Goal: Information Seeking & Learning: Learn about a topic

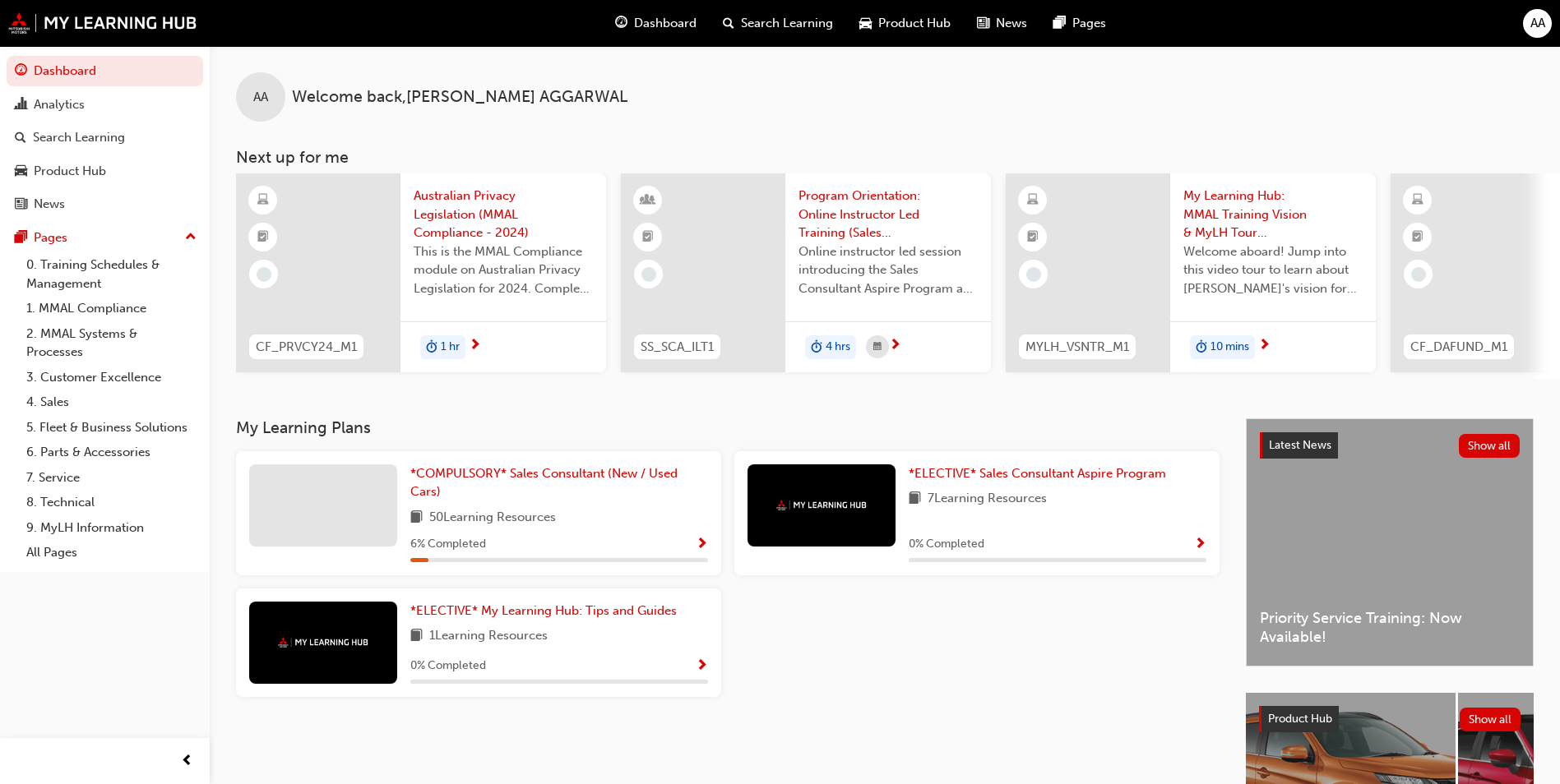
click at [435, 299] on div "This is the MMAL Compliance module on Australian Privacy Legislation for 2024. …" at bounding box center [503, 275] width 179 height 66
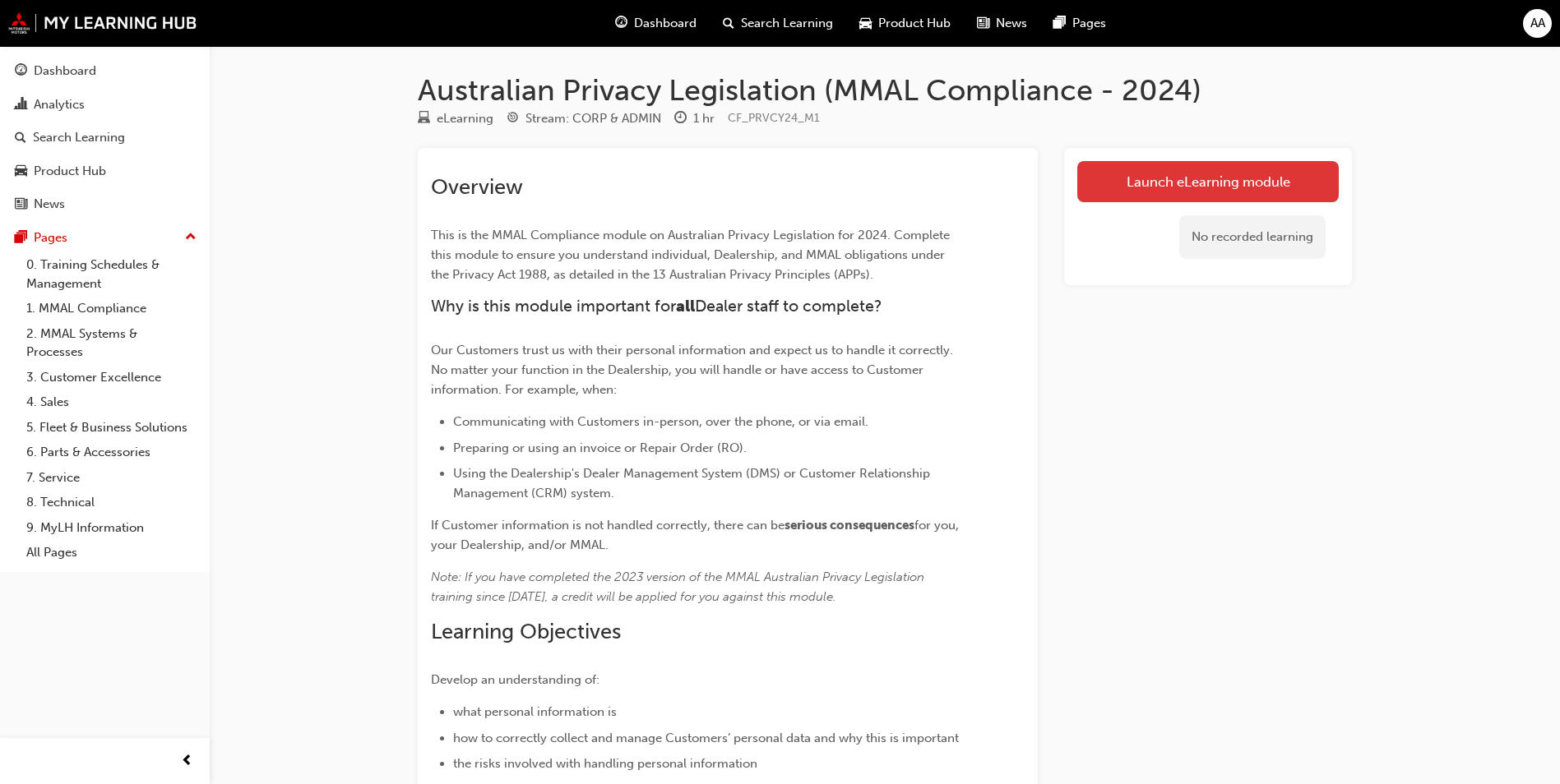
click at [1182, 177] on link "Launch eLearning module" at bounding box center [1208, 182] width 262 height 41
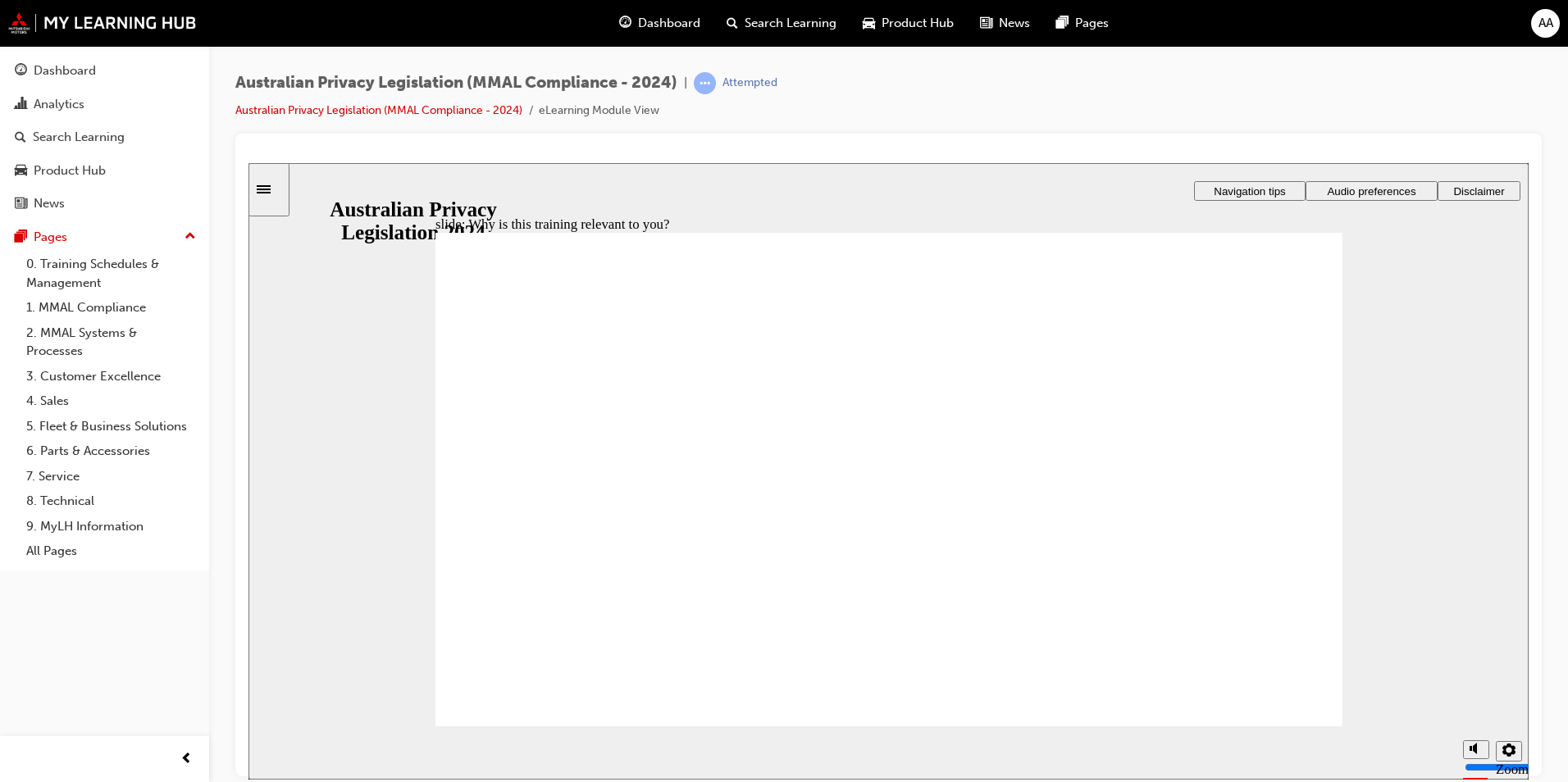
checkbox input "true"
drag, startPoint x: 814, startPoint y: 525, endPoint x: 792, endPoint y: 566, distance: 46.5
checkbox input "true"
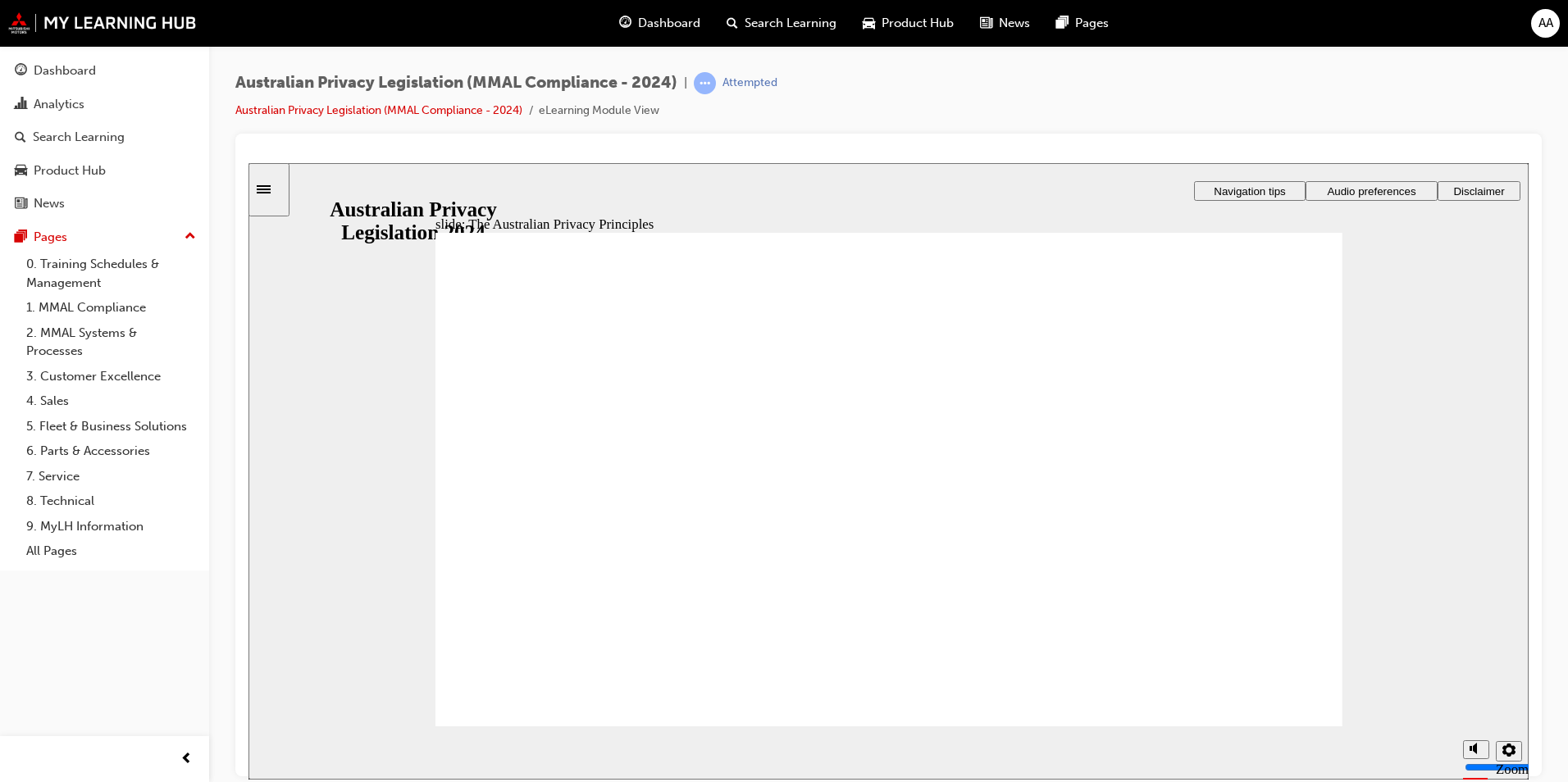
drag, startPoint x: 717, startPoint y: 406, endPoint x: 656, endPoint y: 422, distance: 63.1
drag, startPoint x: 620, startPoint y: 536, endPoint x: 577, endPoint y: 539, distance: 43.1
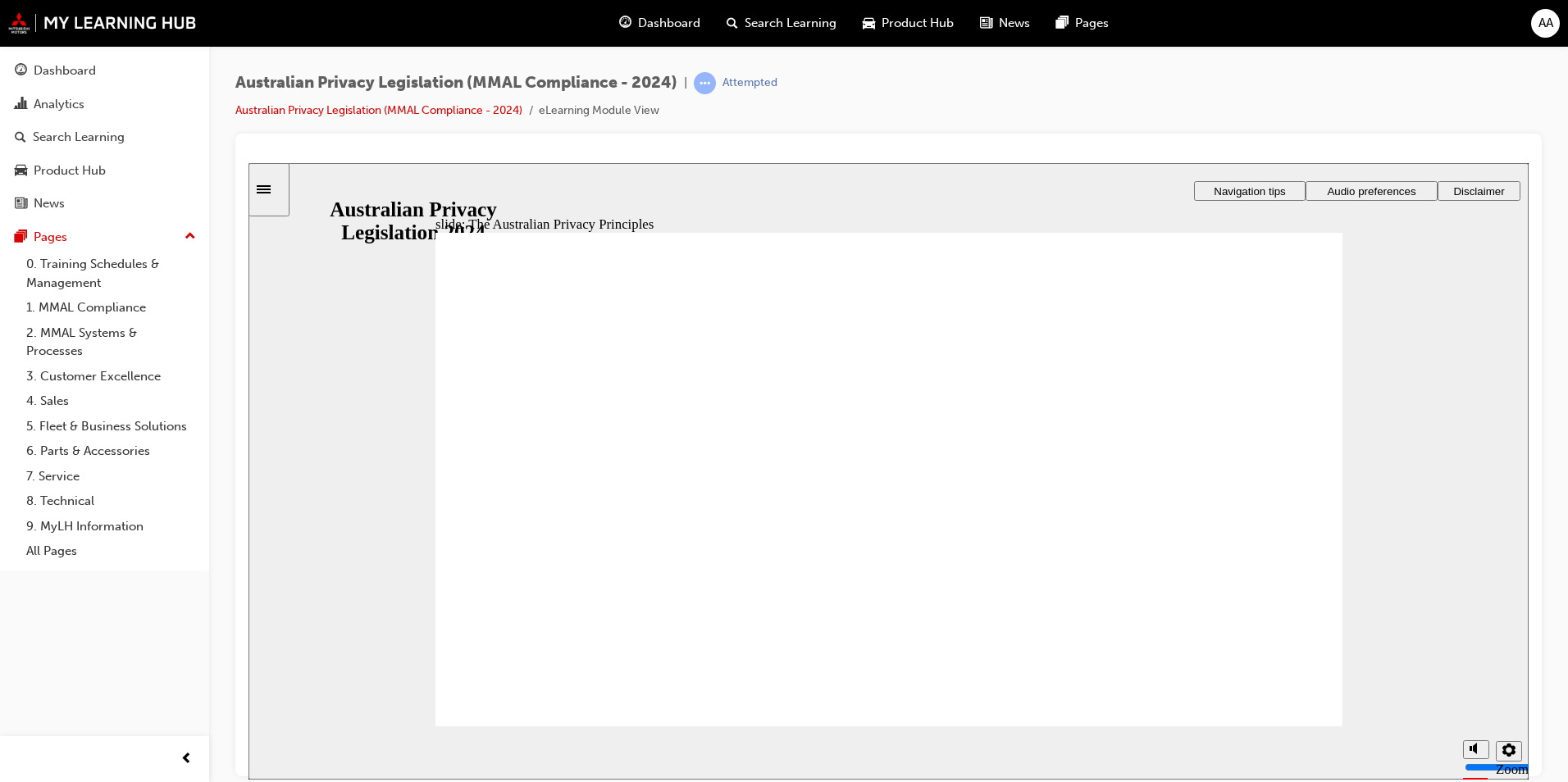
drag, startPoint x: 1195, startPoint y: 684, endPoint x: 1186, endPoint y: 685, distance: 9.1
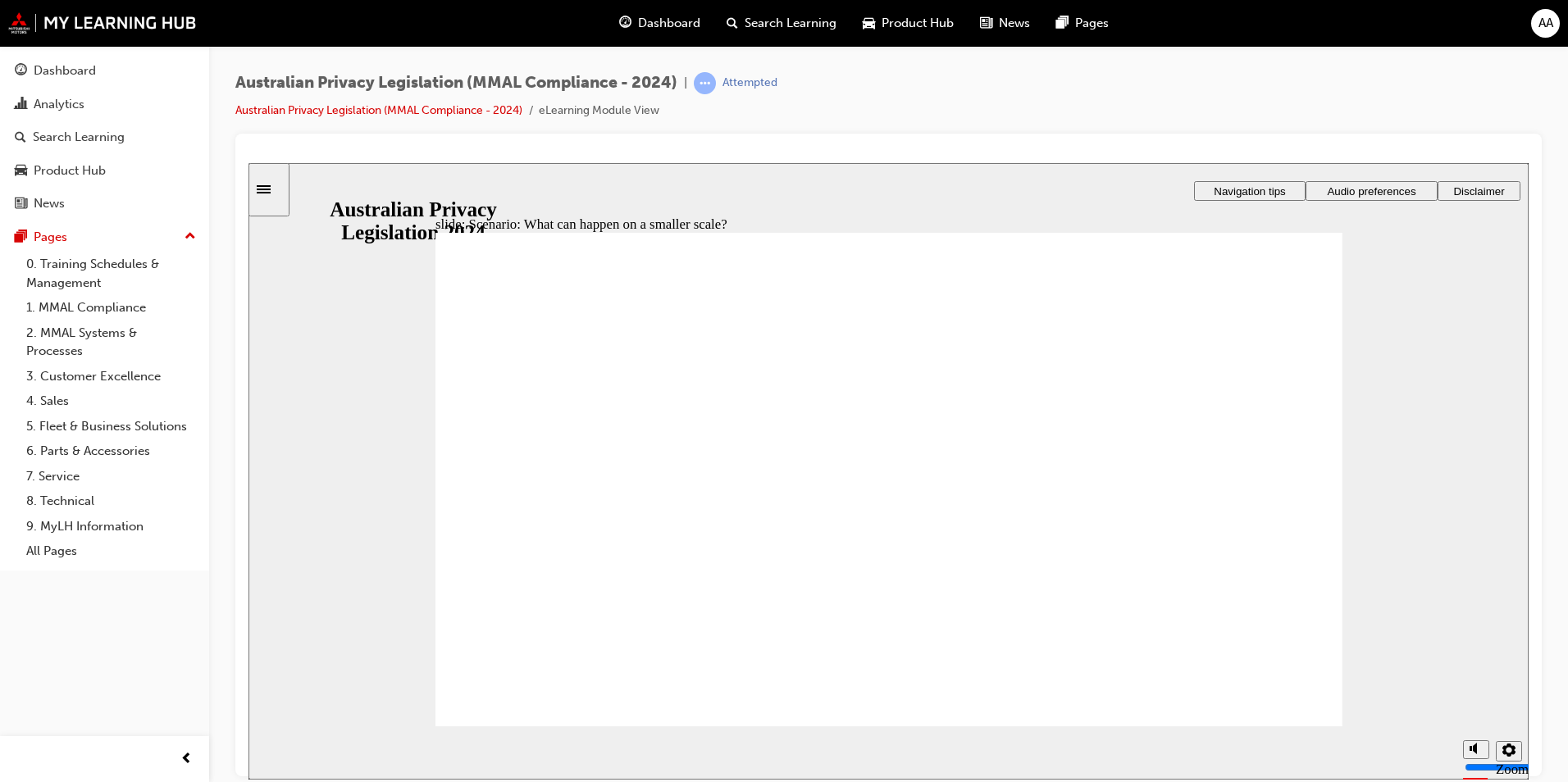
radio input "true"
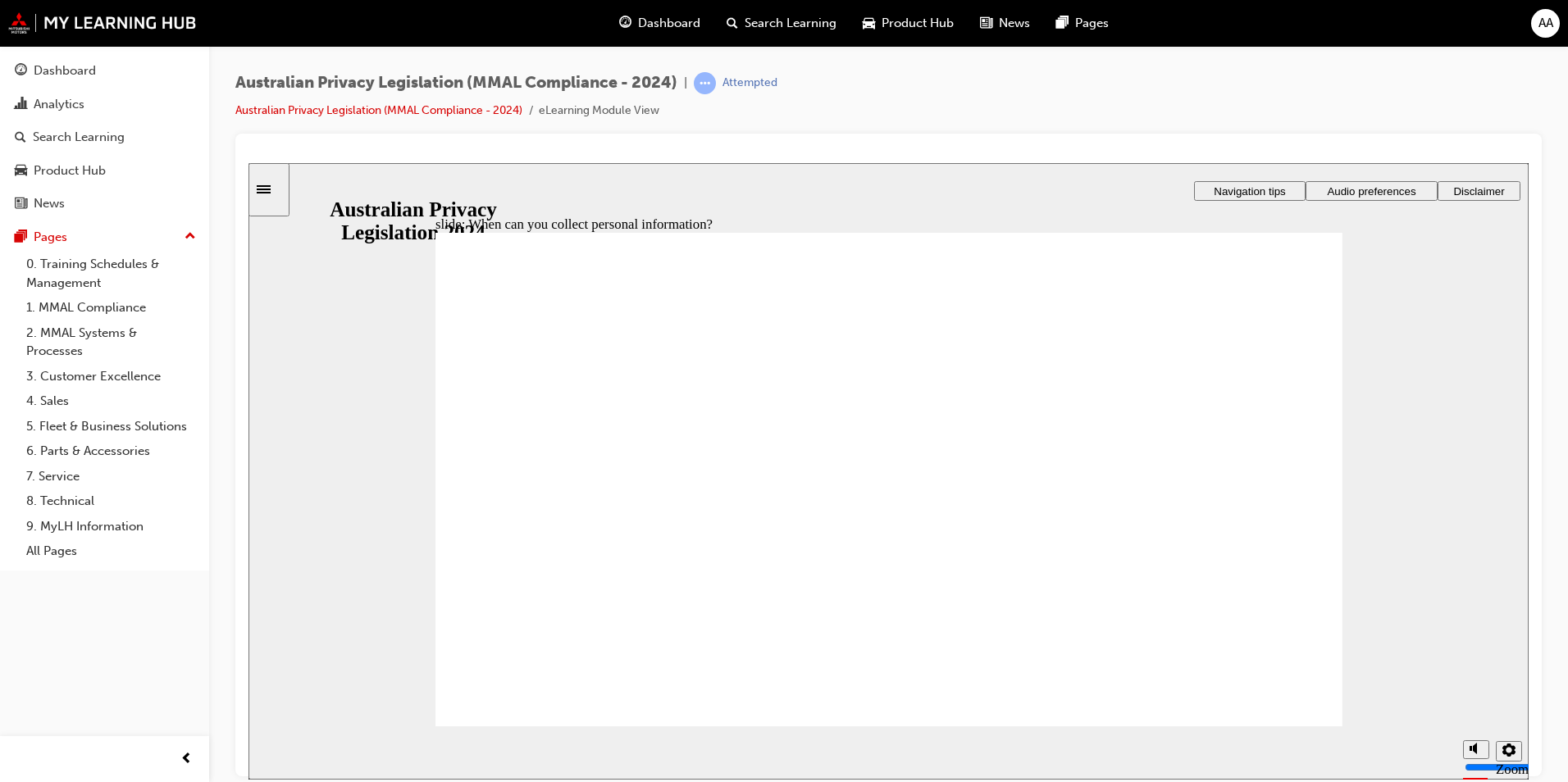
drag, startPoint x: 914, startPoint y: 450, endPoint x: 1089, endPoint y: 568, distance: 211.1
drag, startPoint x: 943, startPoint y: 454, endPoint x: 665, endPoint y: 566, distance: 299.7
drag, startPoint x: 940, startPoint y: 453, endPoint x: 1189, endPoint y: 566, distance: 273.4
drag, startPoint x: 971, startPoint y: 426, endPoint x: 1167, endPoint y: 528, distance: 221.0
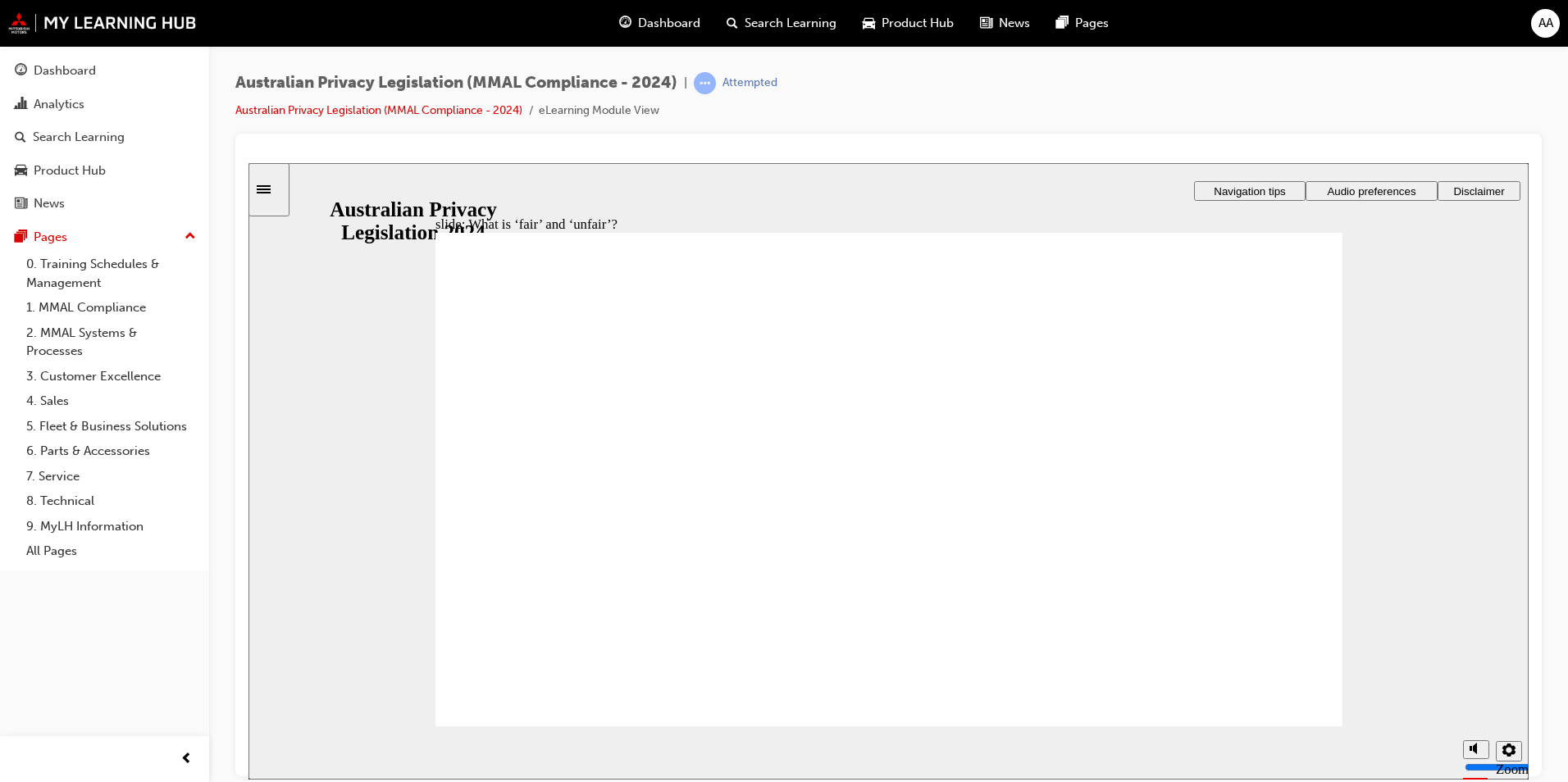
drag, startPoint x: 916, startPoint y: 457, endPoint x: 707, endPoint y: 573, distance: 239.0
drag, startPoint x: 893, startPoint y: 435, endPoint x: 693, endPoint y: 561, distance: 236.4
drag, startPoint x: 950, startPoint y: 445, endPoint x: 1192, endPoint y: 572, distance: 273.3
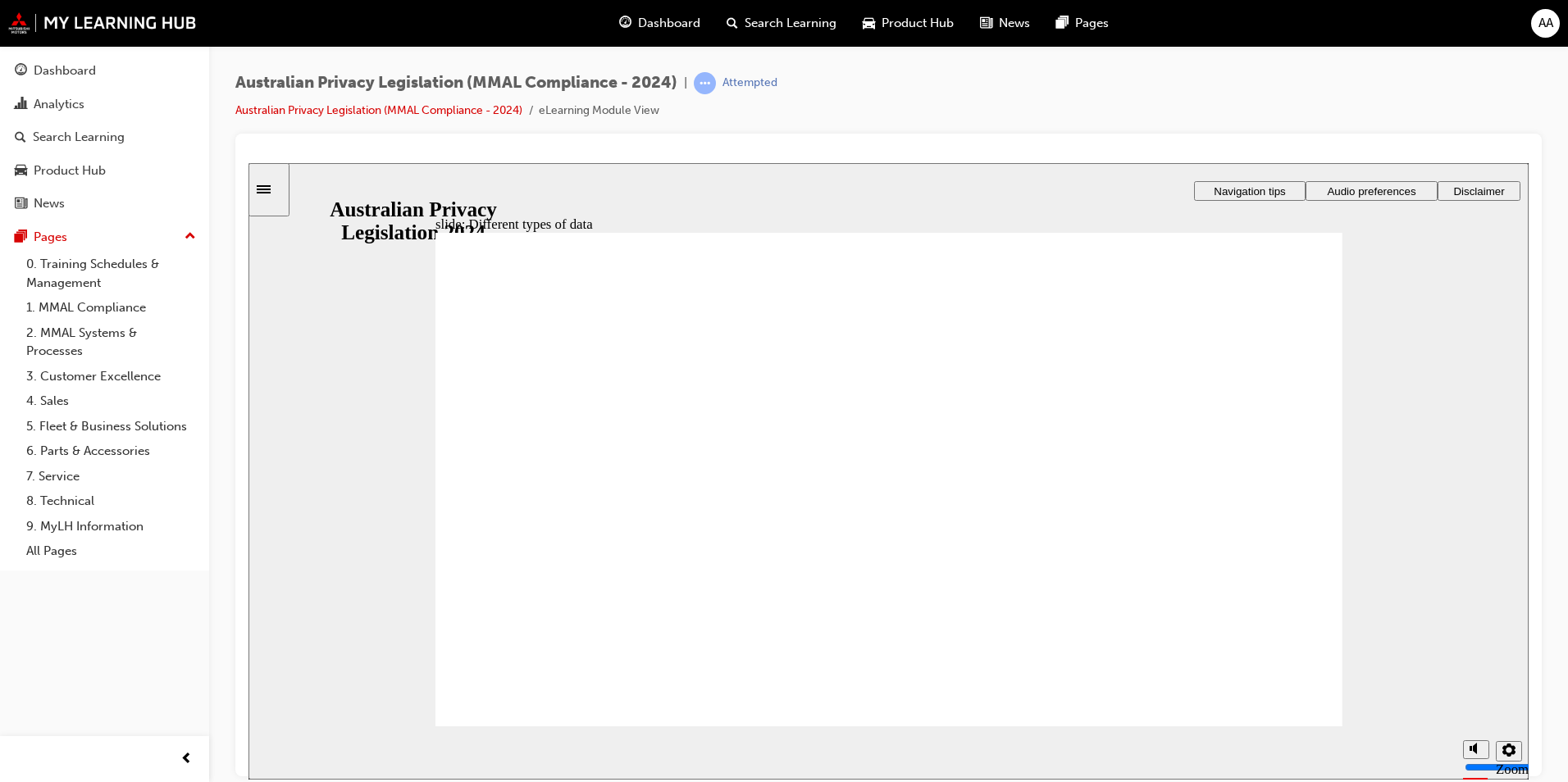
checkbox input "true"
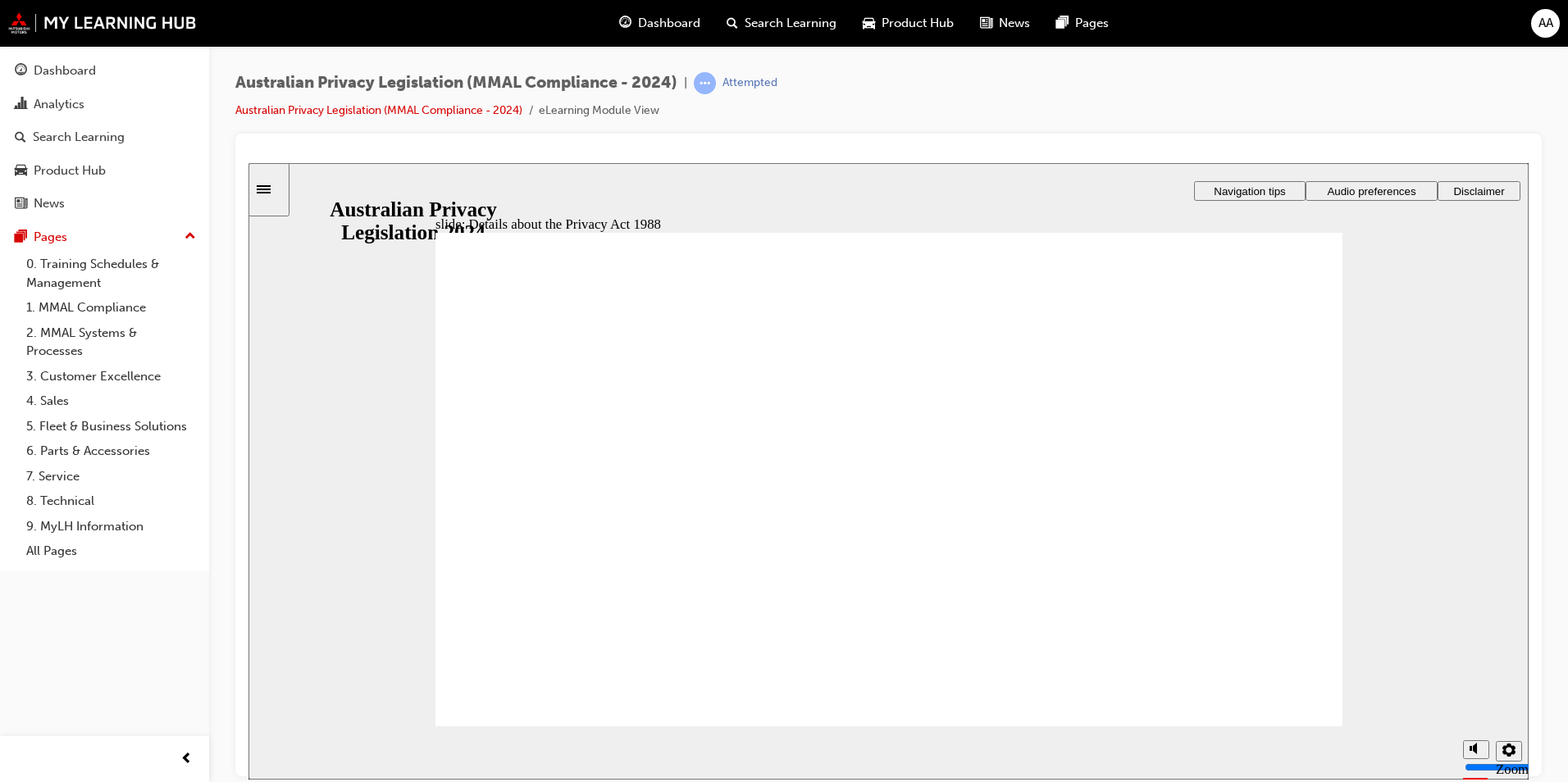
checkbox input "true"
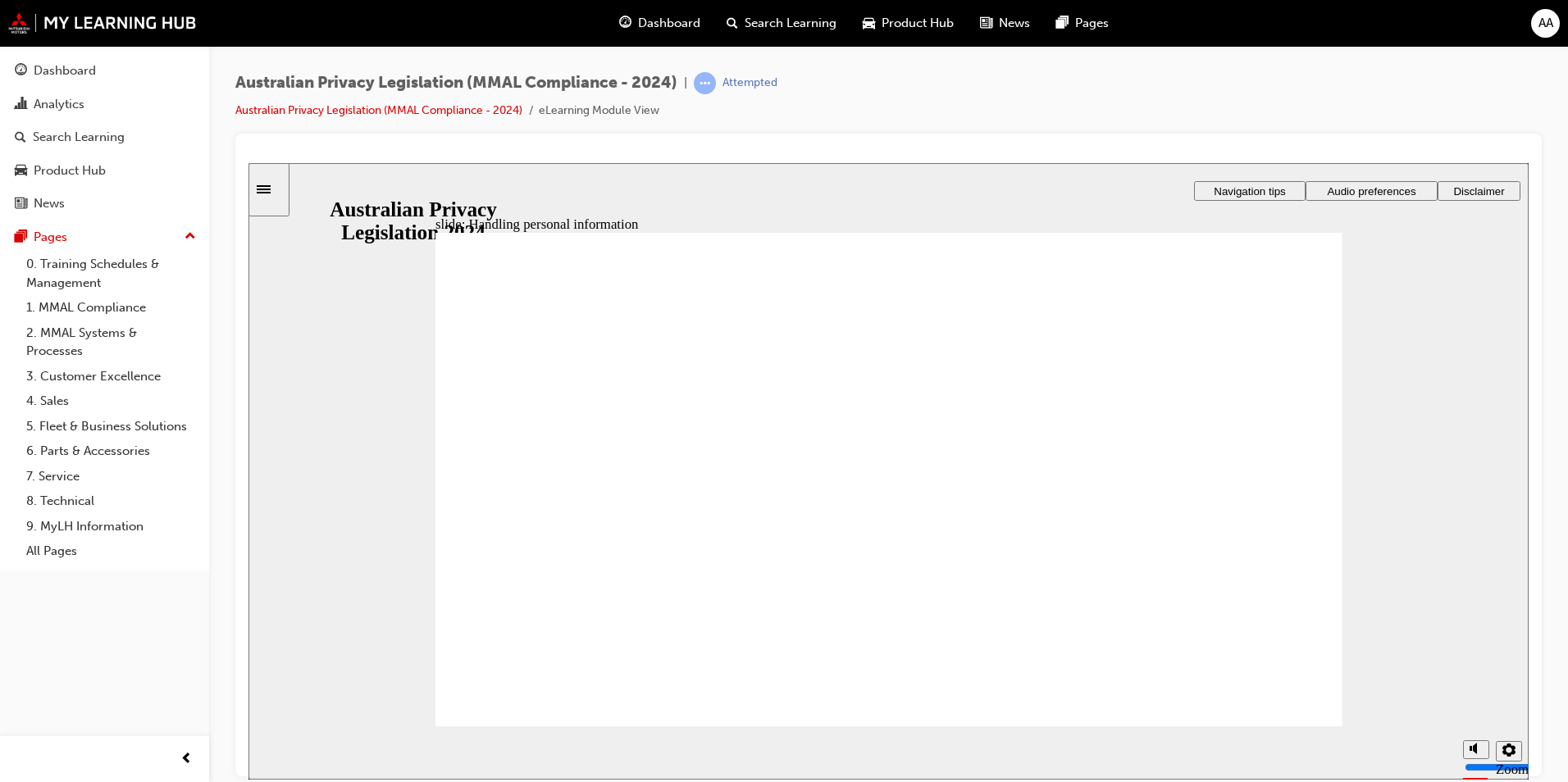
checkbox input "true"
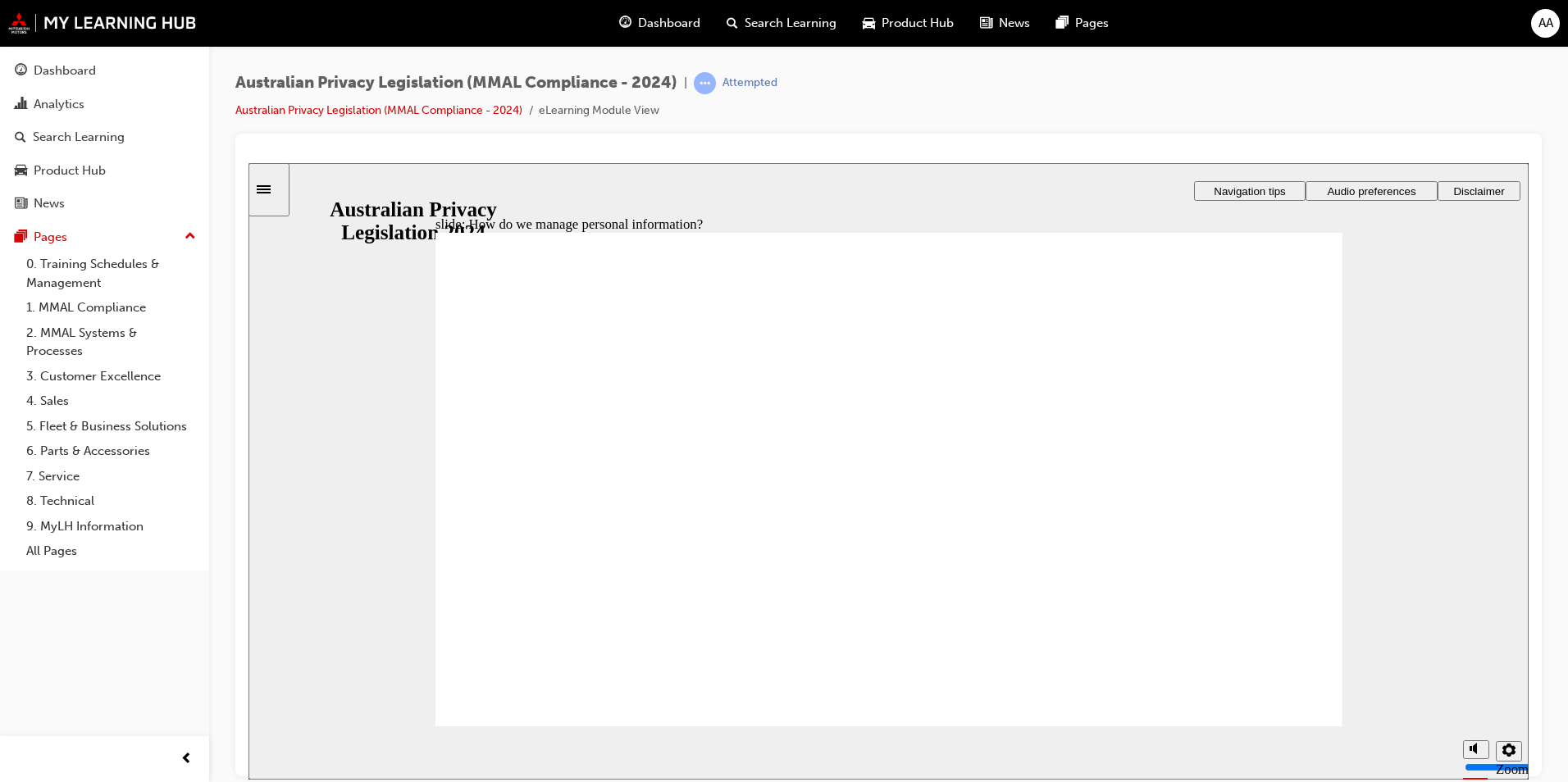
drag, startPoint x: 972, startPoint y: 456, endPoint x: 966, endPoint y: 497, distance: 41.4
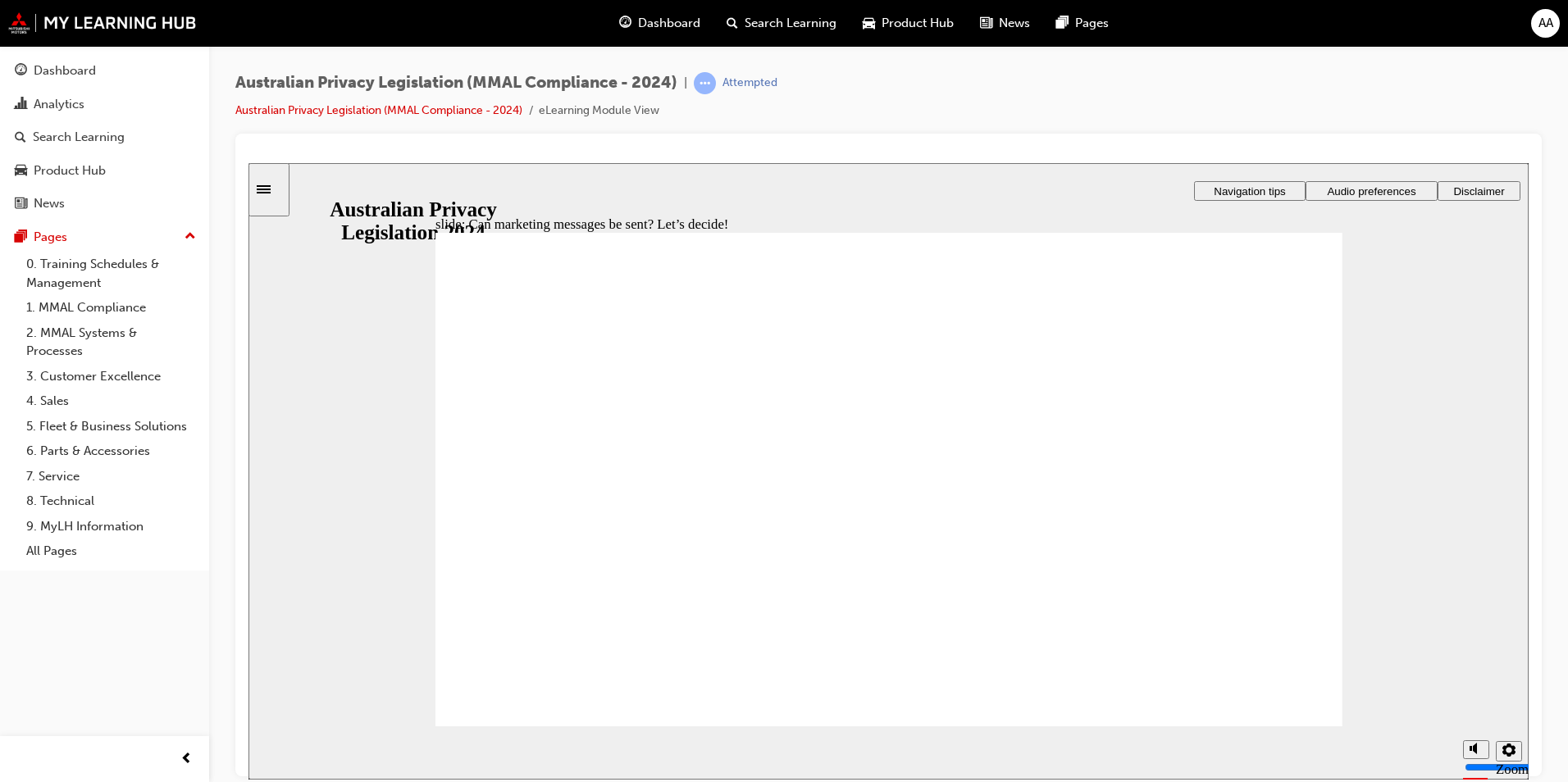
drag, startPoint x: 1334, startPoint y: 710, endPoint x: 1322, endPoint y: 708, distance: 12.2
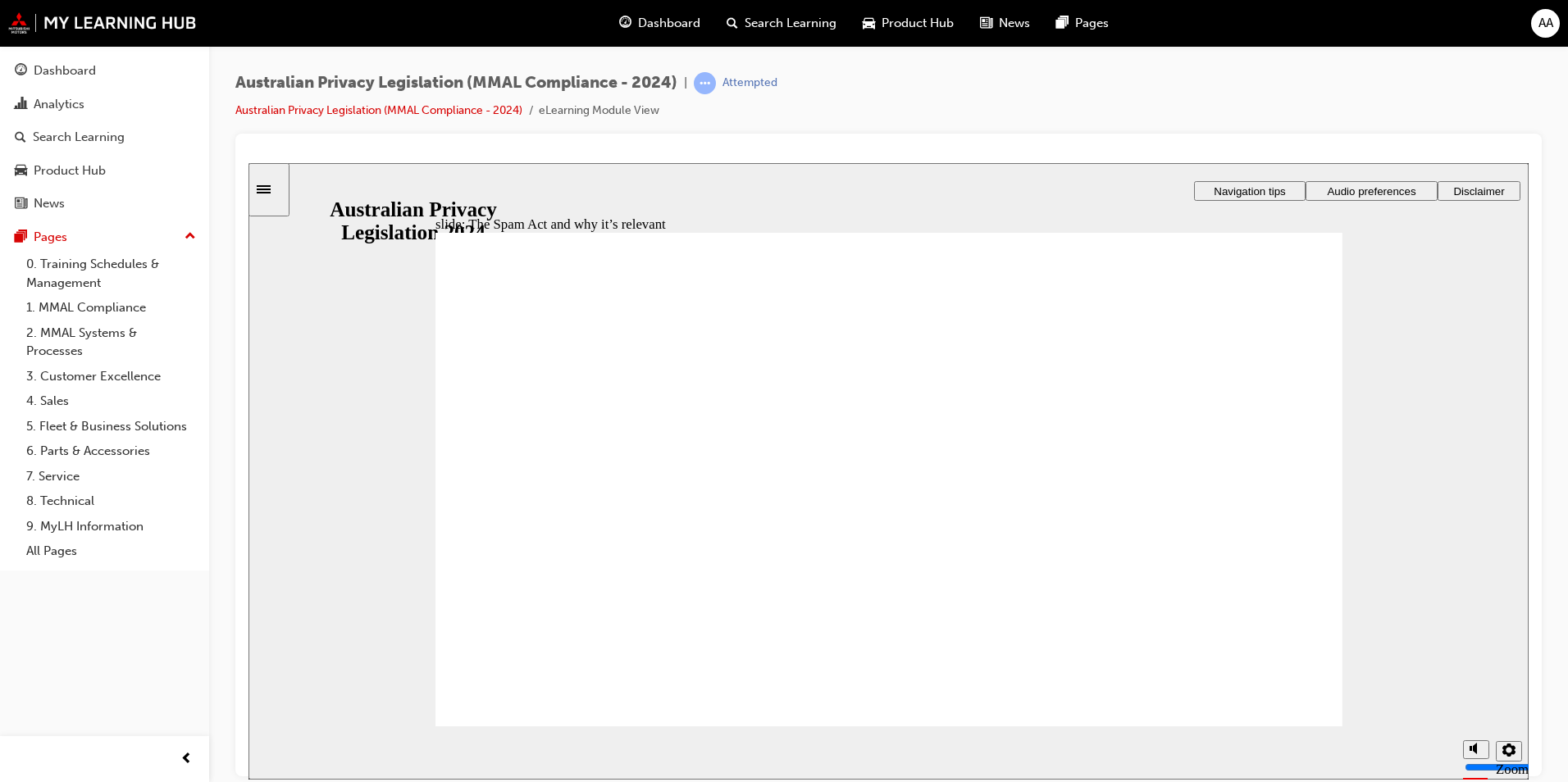
radio input "true"
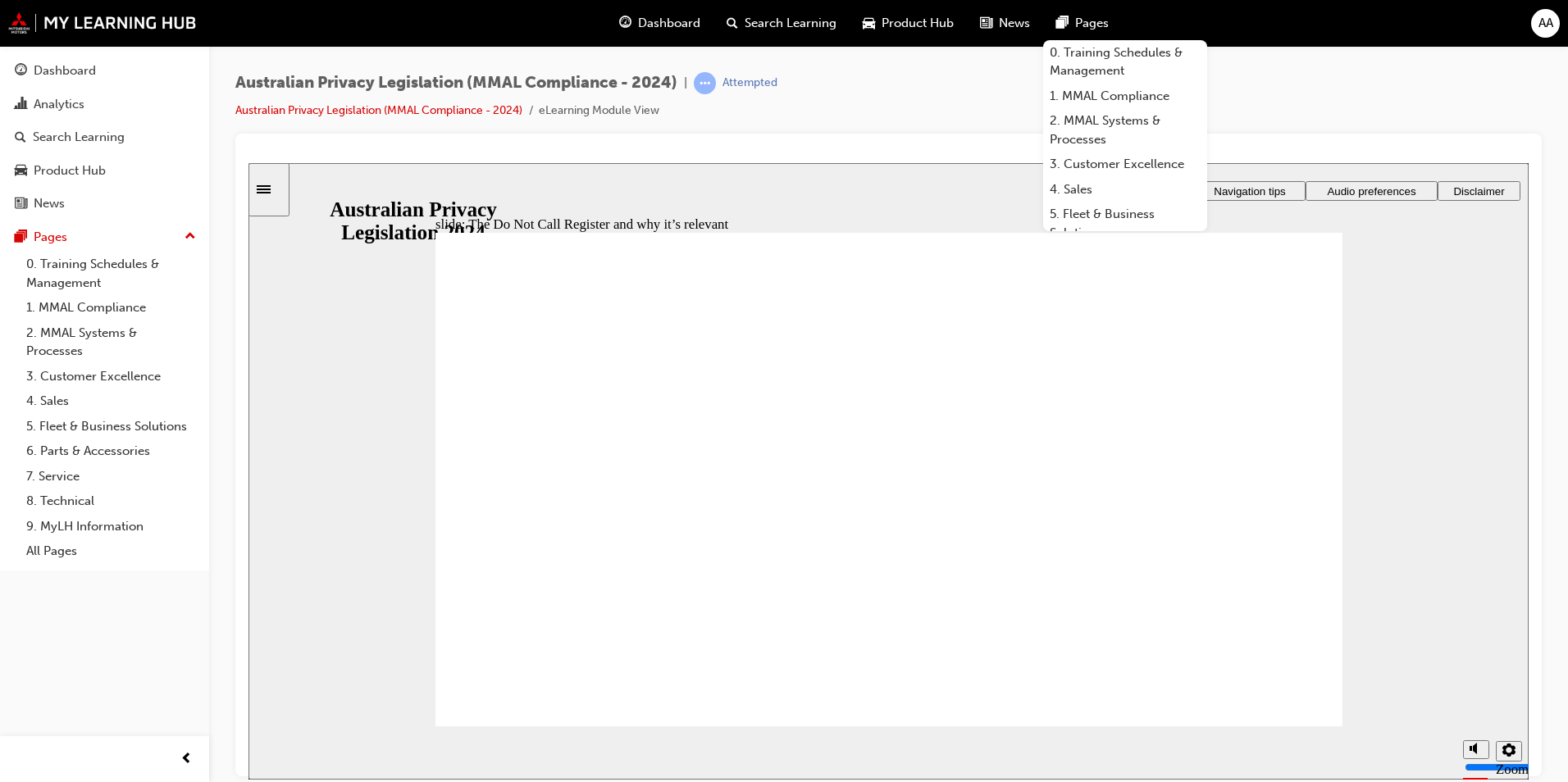
radio input "true"
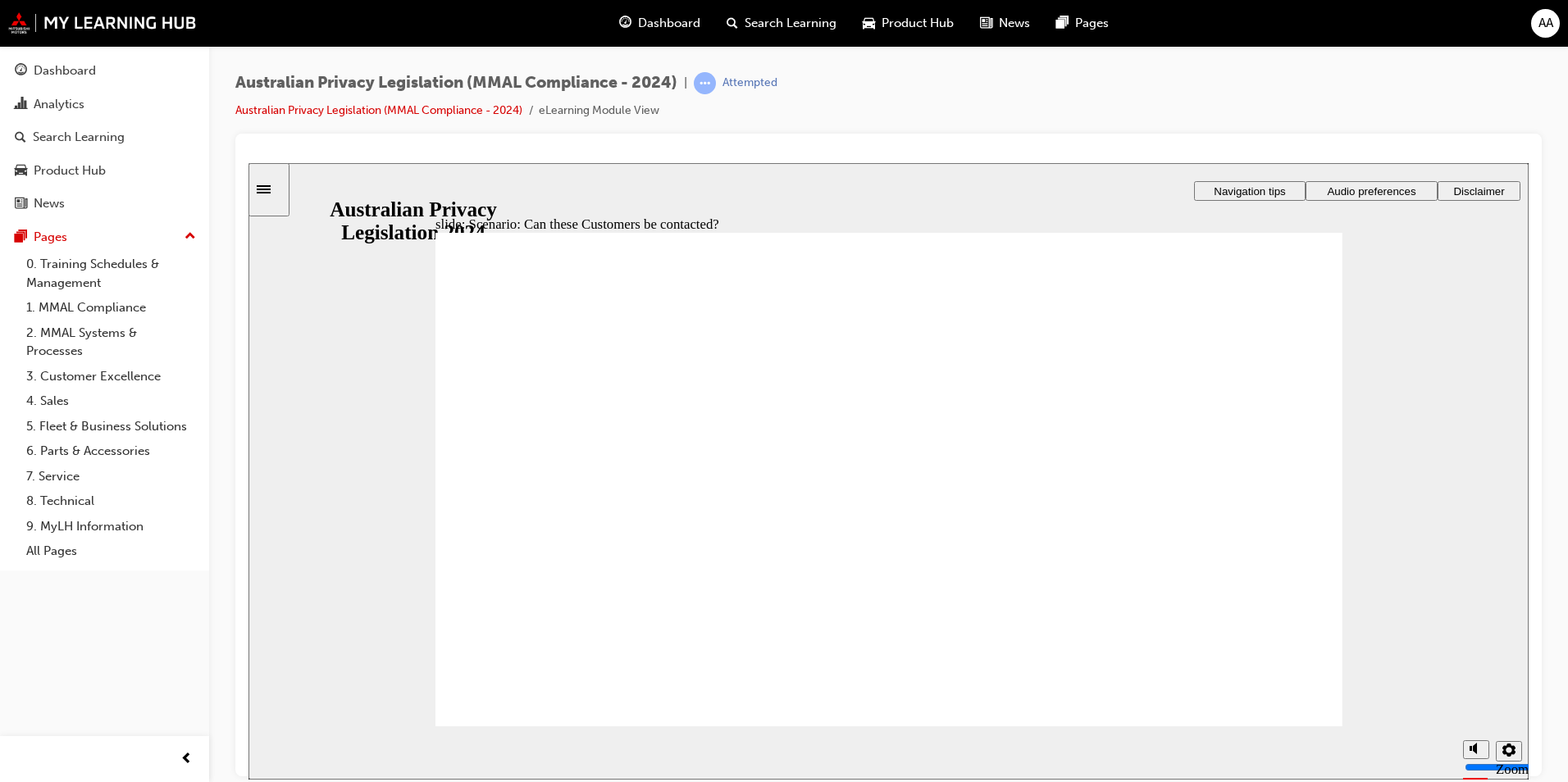
drag, startPoint x: 1186, startPoint y: 614, endPoint x: 1170, endPoint y: 625, distance: 19.4
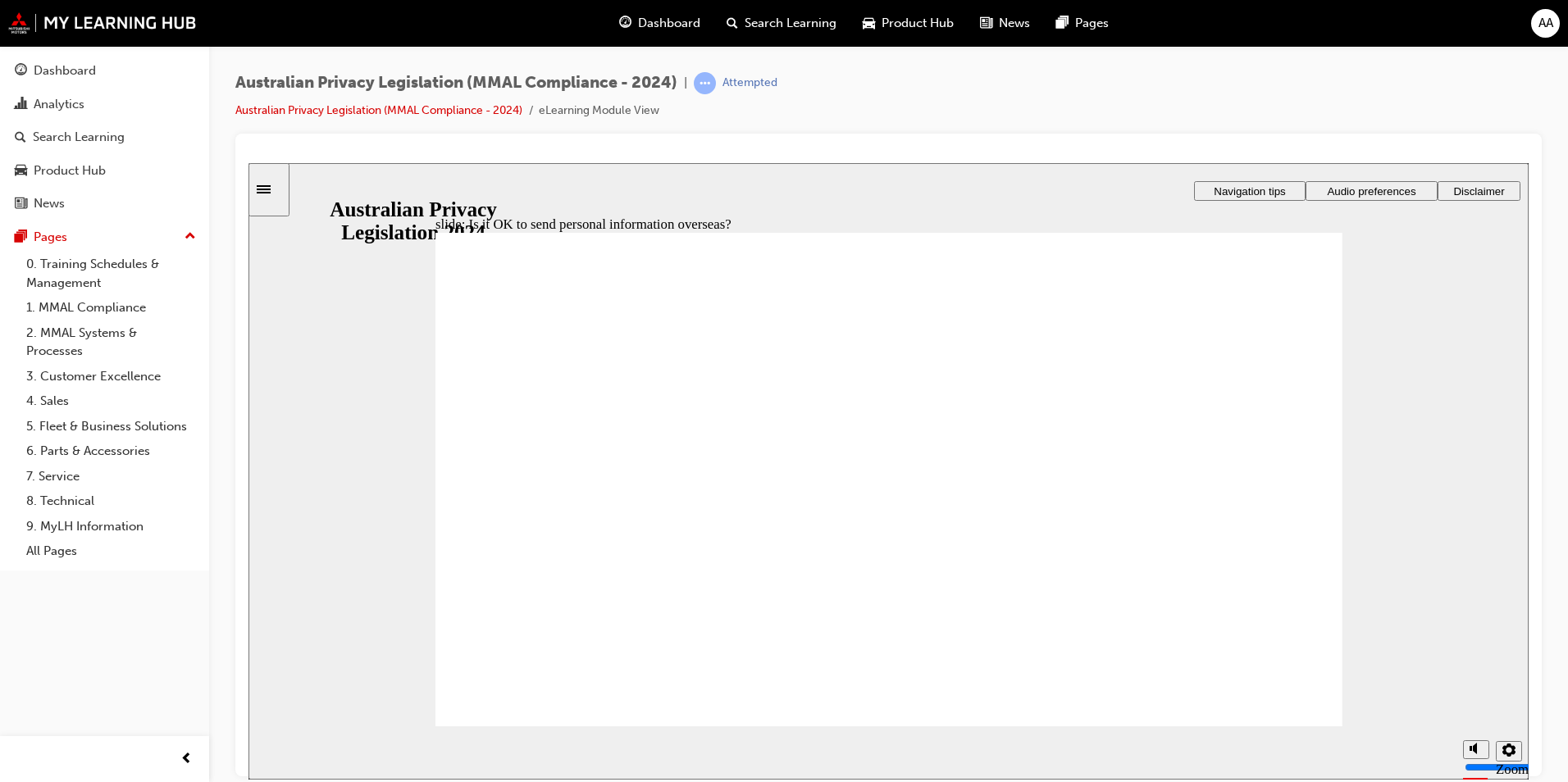
radio input "true"
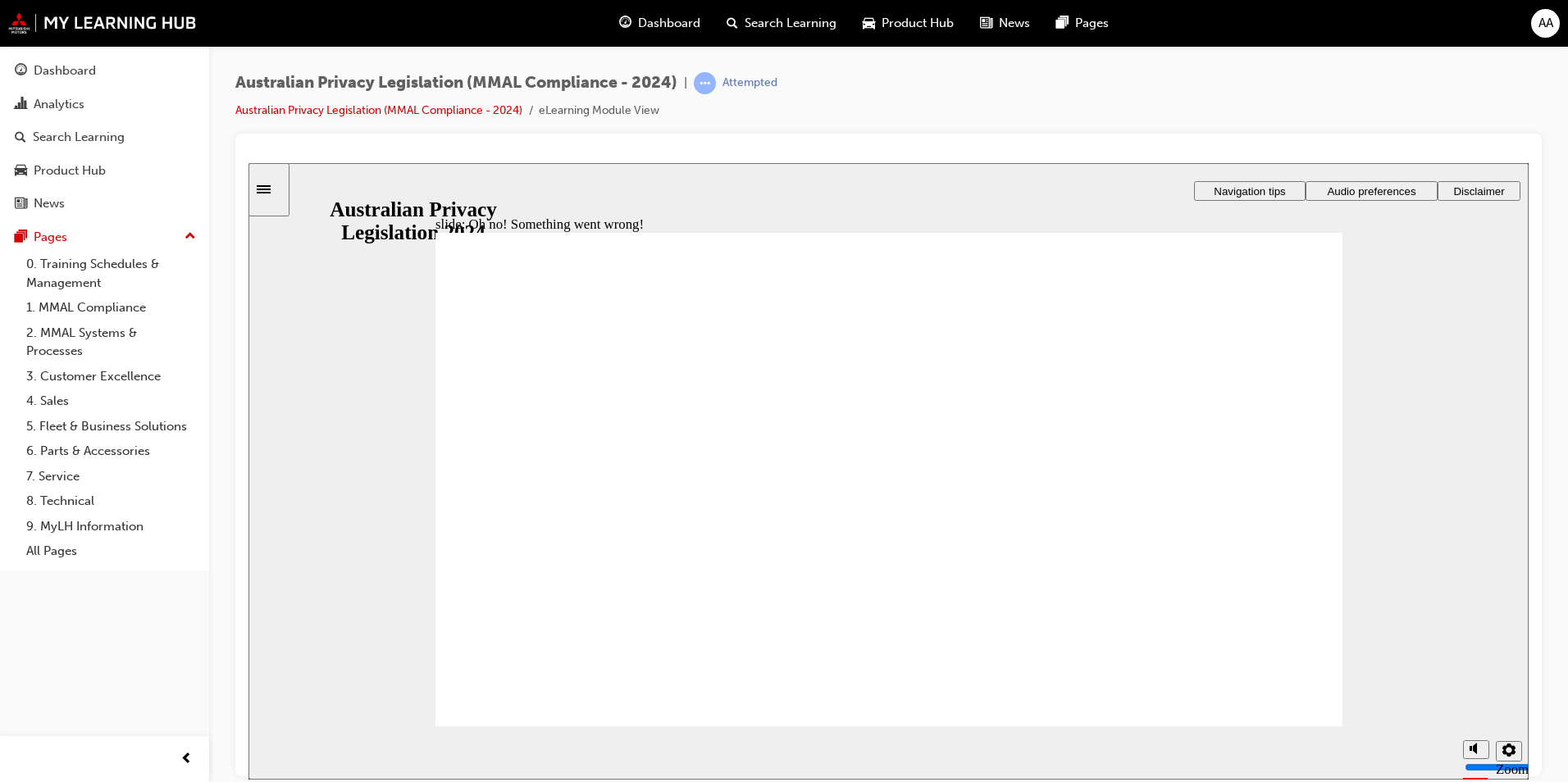
radio input "true"
